Goal: Transaction & Acquisition: Purchase product/service

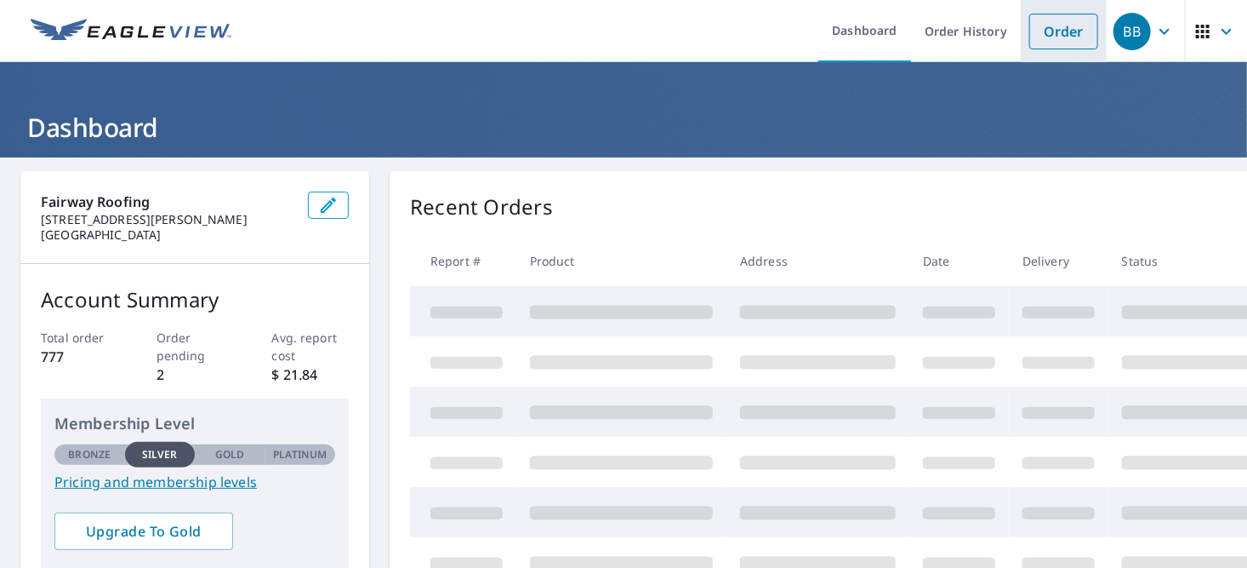
click at [1057, 42] on link "Order" at bounding box center [1064, 32] width 69 height 36
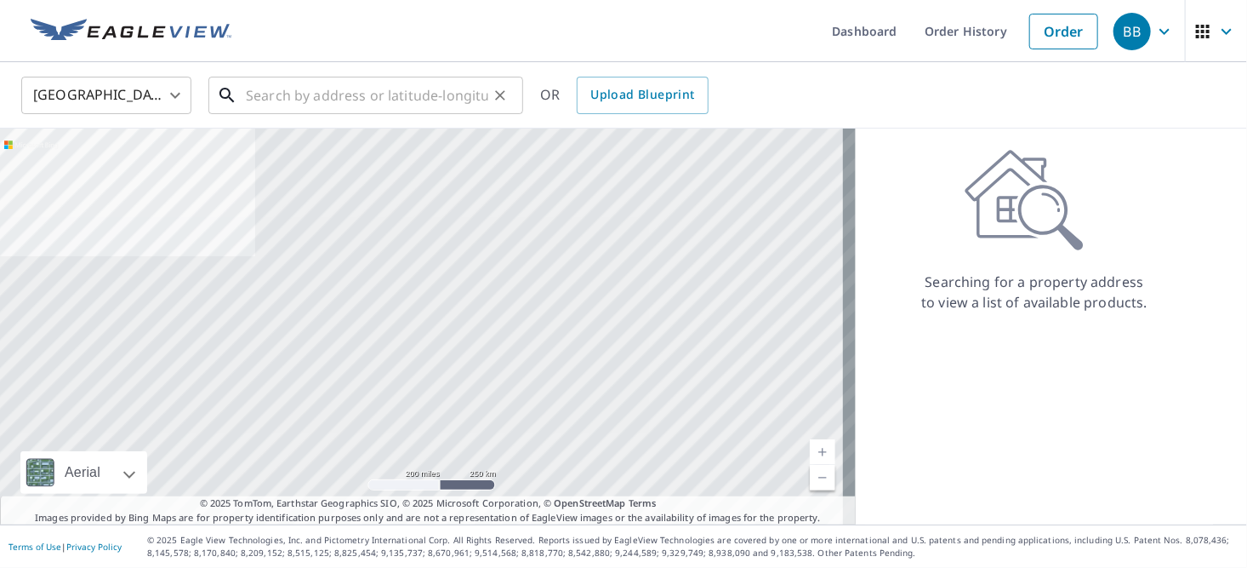
click at [278, 92] on input "text" at bounding box center [367, 95] width 243 height 48
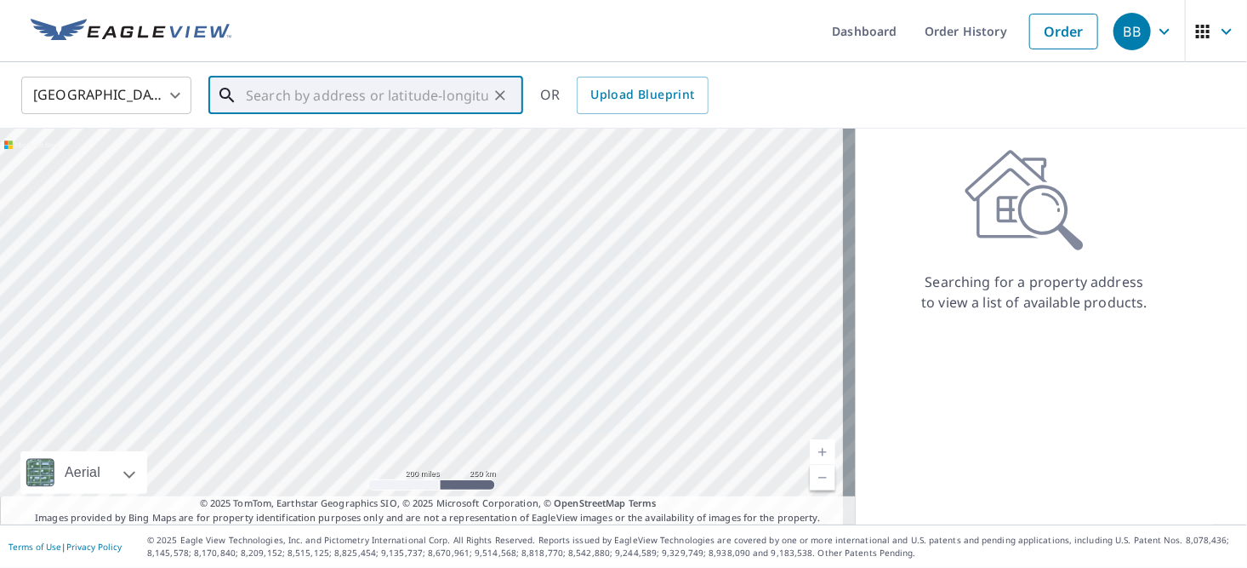
paste input "6832 molaki cr boynton"
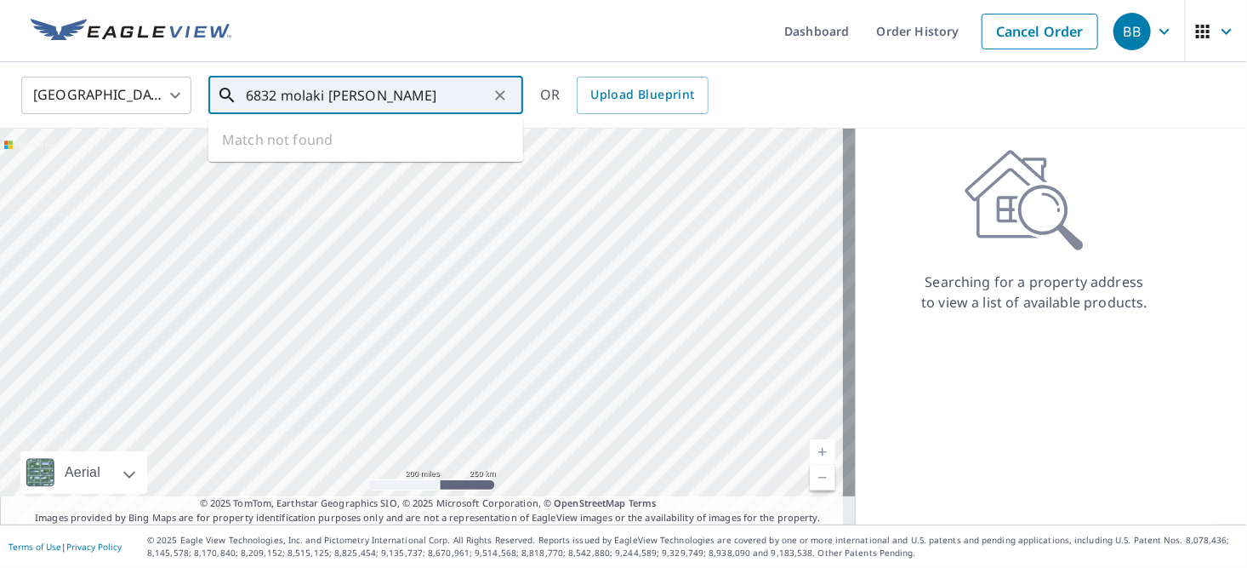
click at [386, 106] on input "6832 molaki cr boynton" at bounding box center [367, 95] width 243 height 48
drag, startPoint x: 340, startPoint y: 97, endPoint x: 437, endPoint y: 97, distance: 97.0
click at [437, 97] on input "6832 molaki cr boynton" at bounding box center [367, 95] width 243 height 48
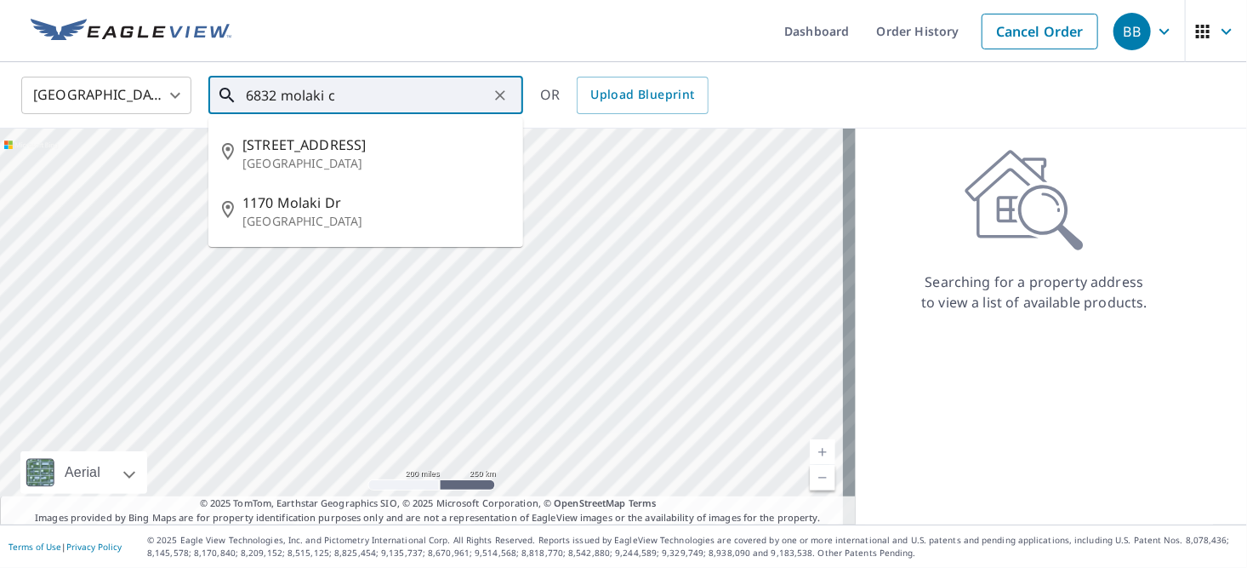
type input "6832 molaki c"
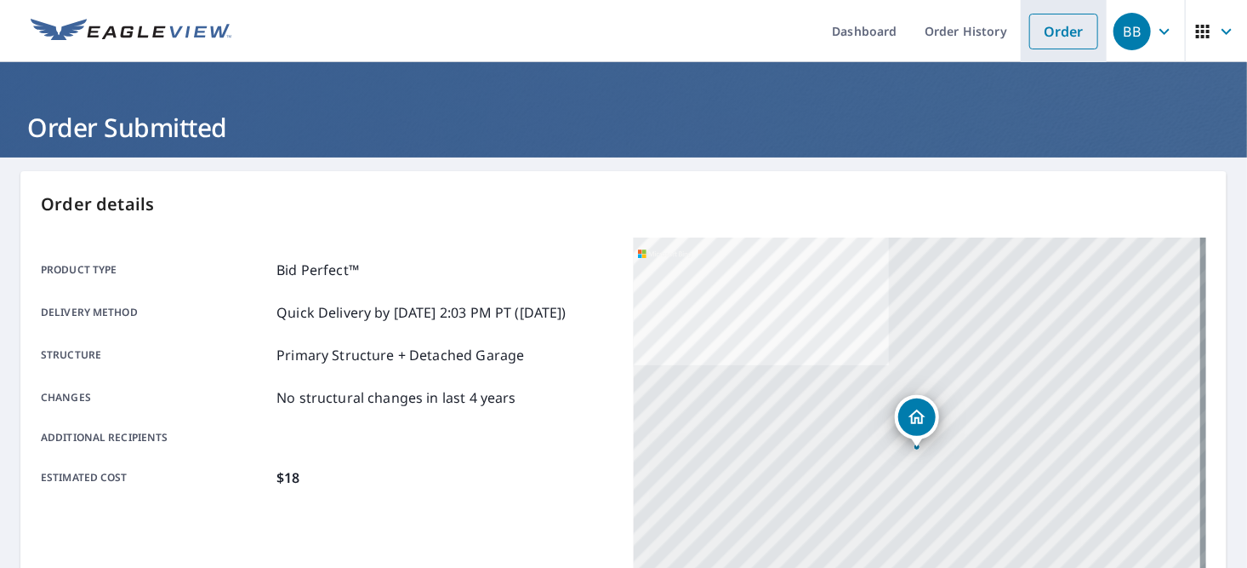
click at [1043, 14] on link "Order" at bounding box center [1064, 32] width 69 height 36
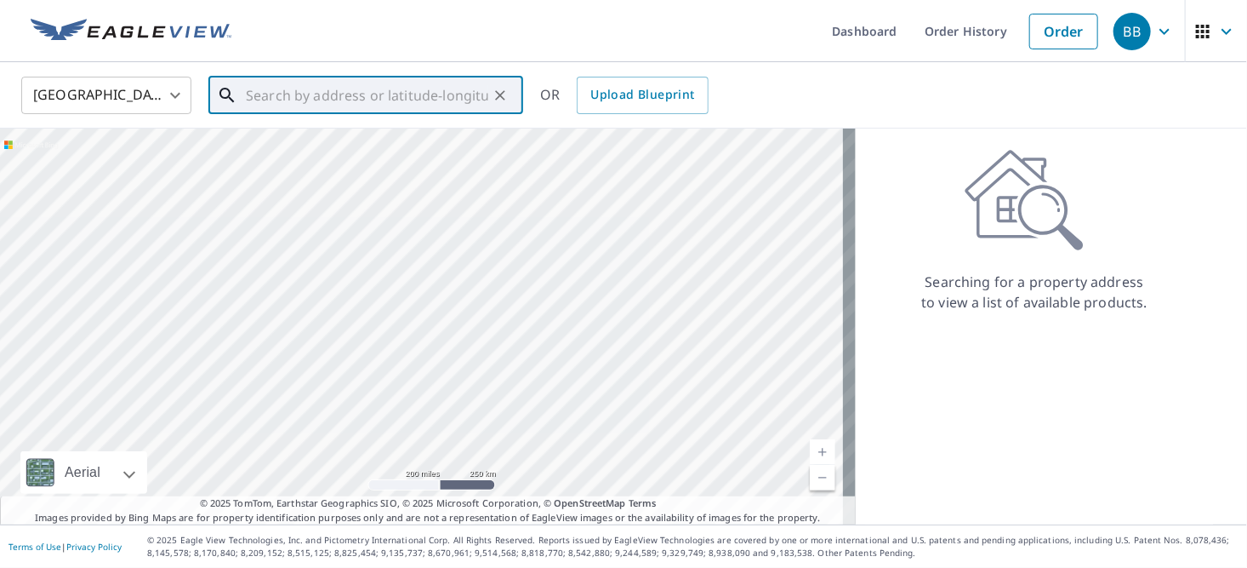
paste input "[STREET_ADDRESS]"
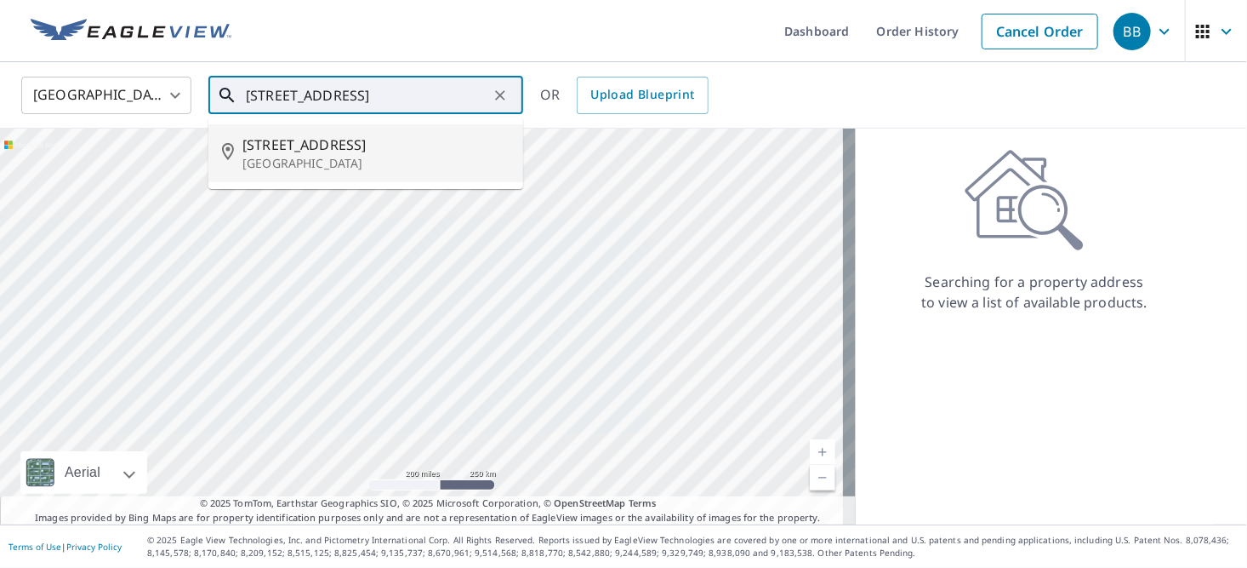
click at [311, 164] on p "[GEOGRAPHIC_DATA]" at bounding box center [376, 163] width 267 height 17
type input "[STREET_ADDRESS]"
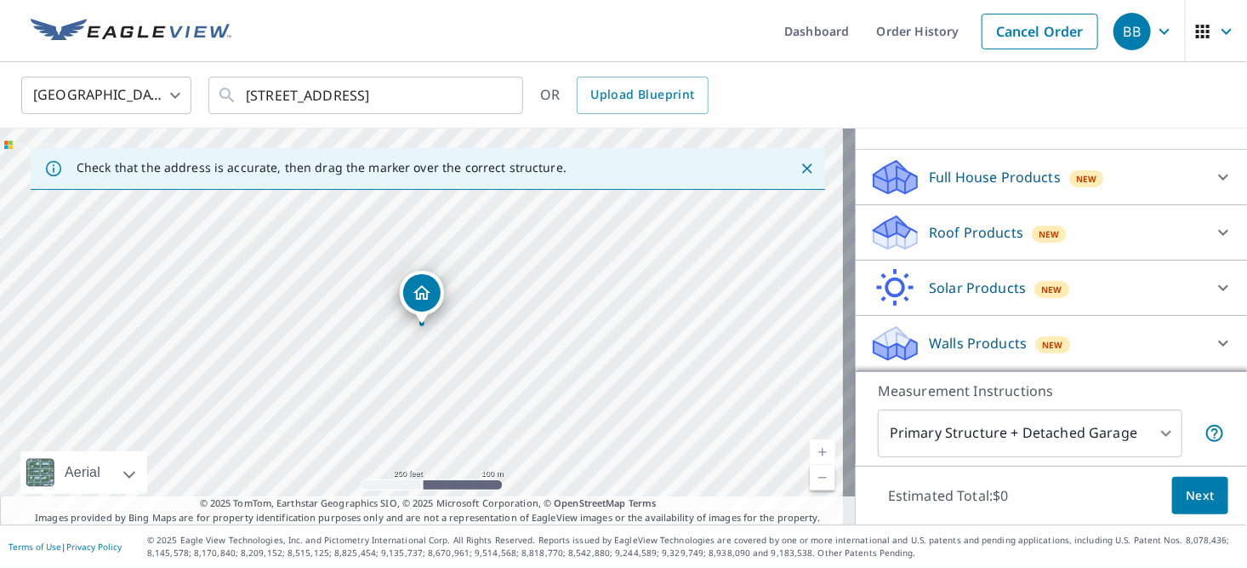
scroll to position [173, 0]
click at [953, 243] on p "Roof Products" at bounding box center [976, 232] width 94 height 20
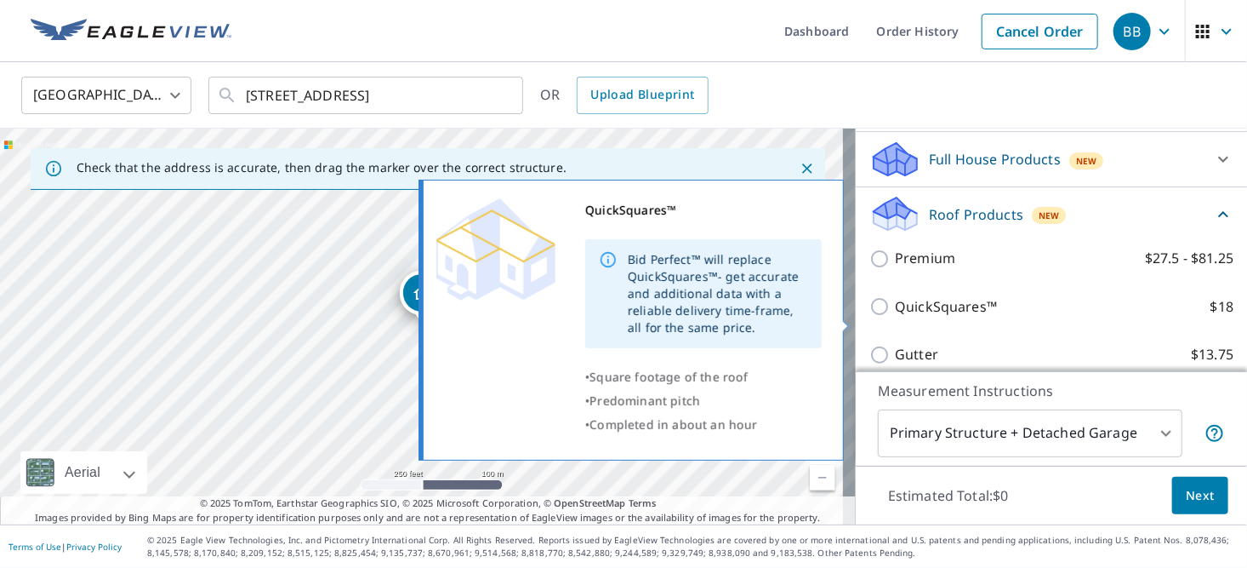
scroll to position [258, 0]
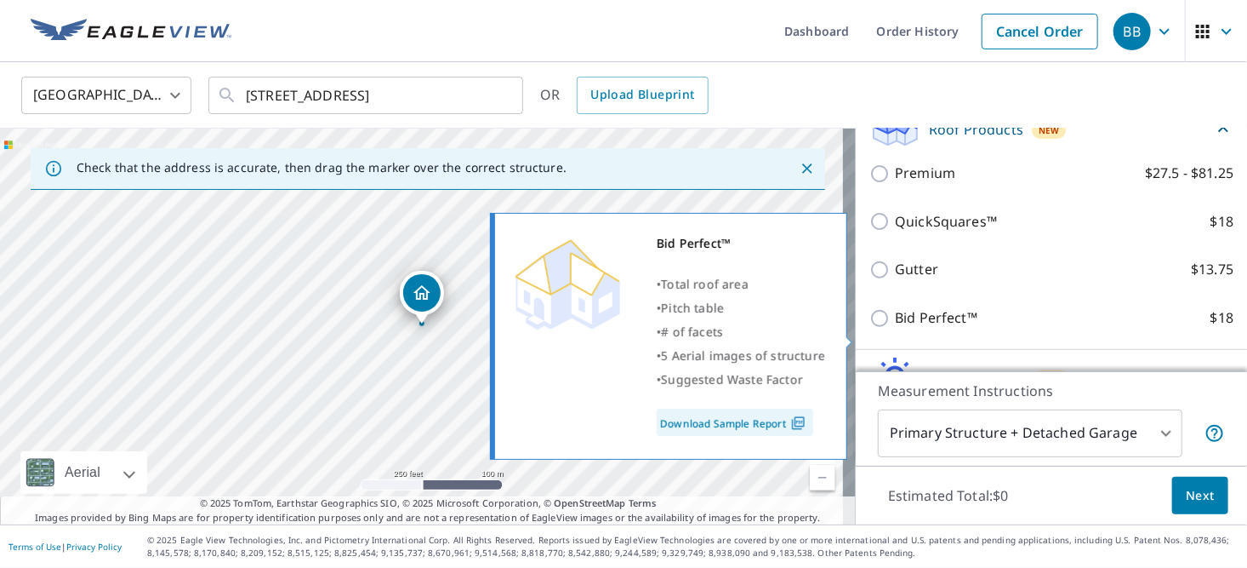
click at [941, 328] on p "Bid Perfect™" at bounding box center [936, 317] width 83 height 21
click at [895, 328] on input "Bid Perfect™ $18" at bounding box center [883, 318] width 26 height 20
checkbox input "true"
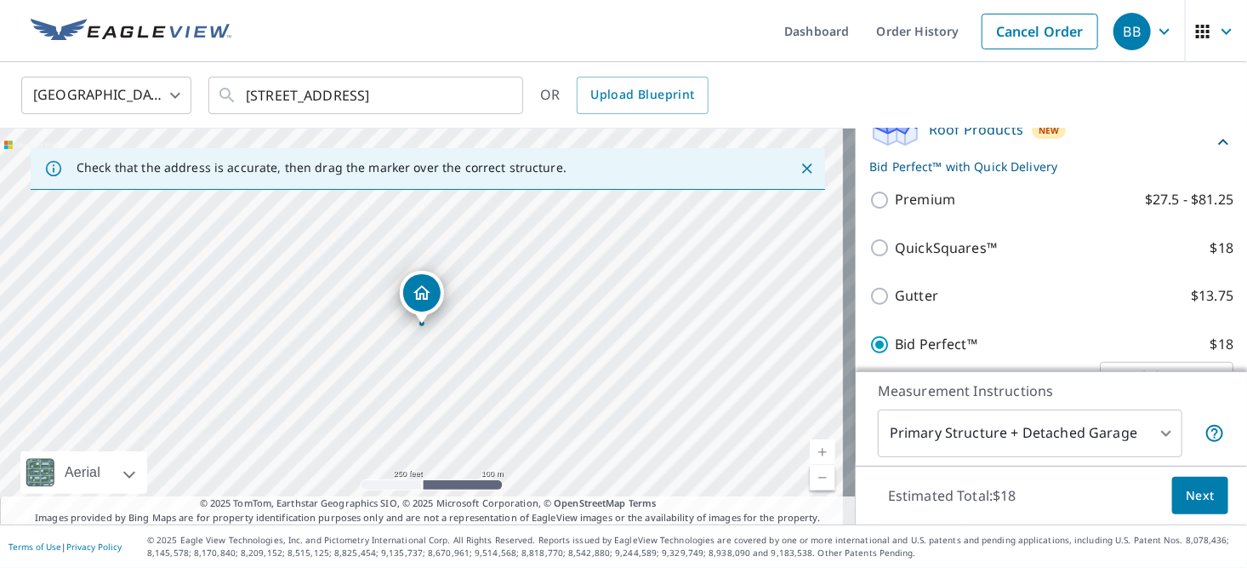
click at [1189, 489] on span "Next" at bounding box center [1200, 495] width 29 height 21
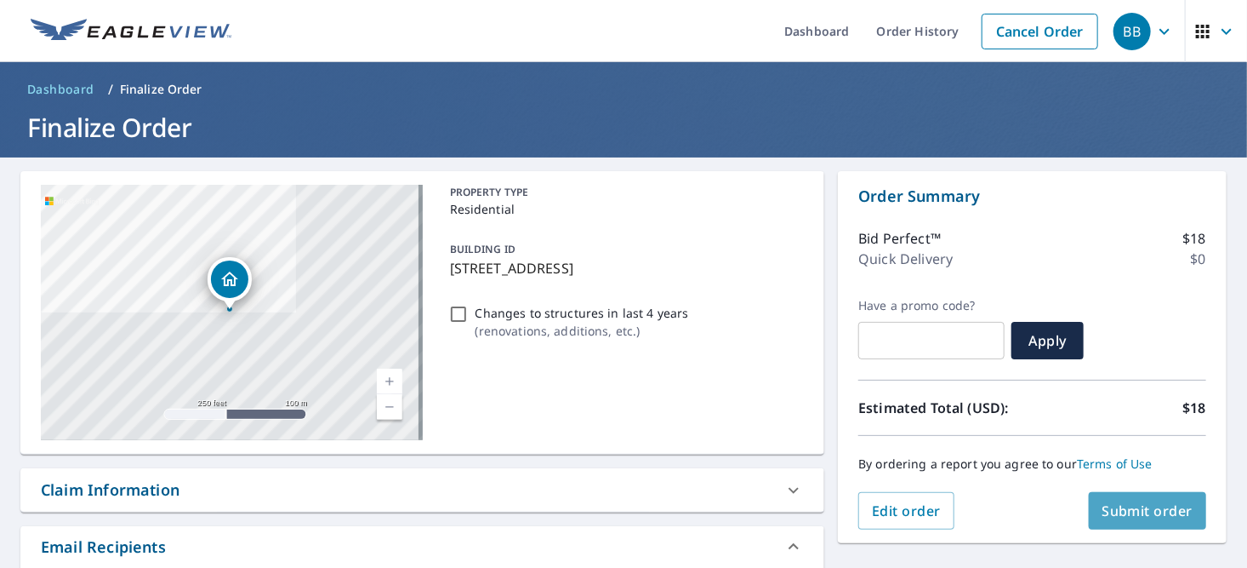
click at [1110, 508] on span "Submit order" at bounding box center [1148, 510] width 91 height 19
